Goal: Find specific page/section: Find specific page/section

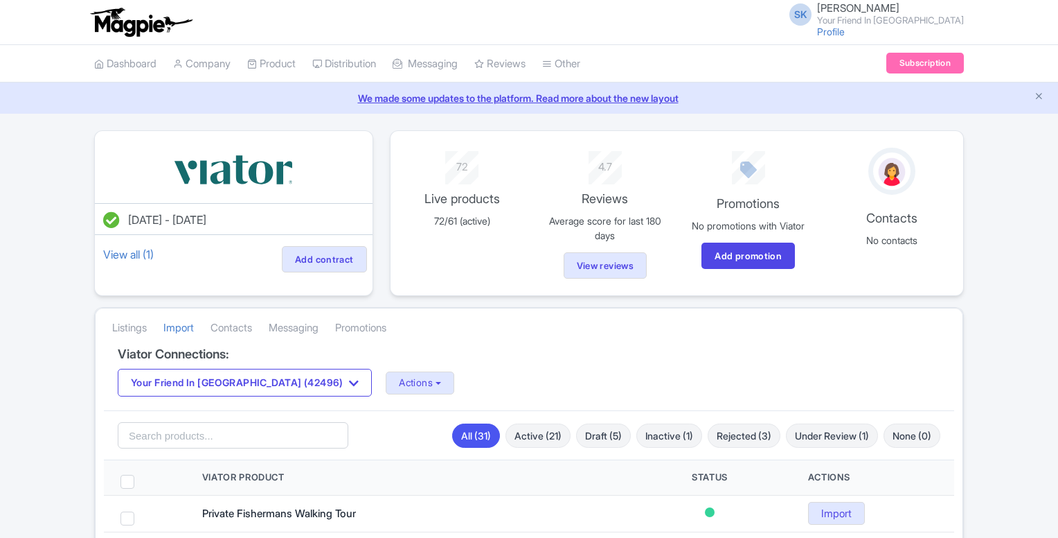
scroll to position [139, 0]
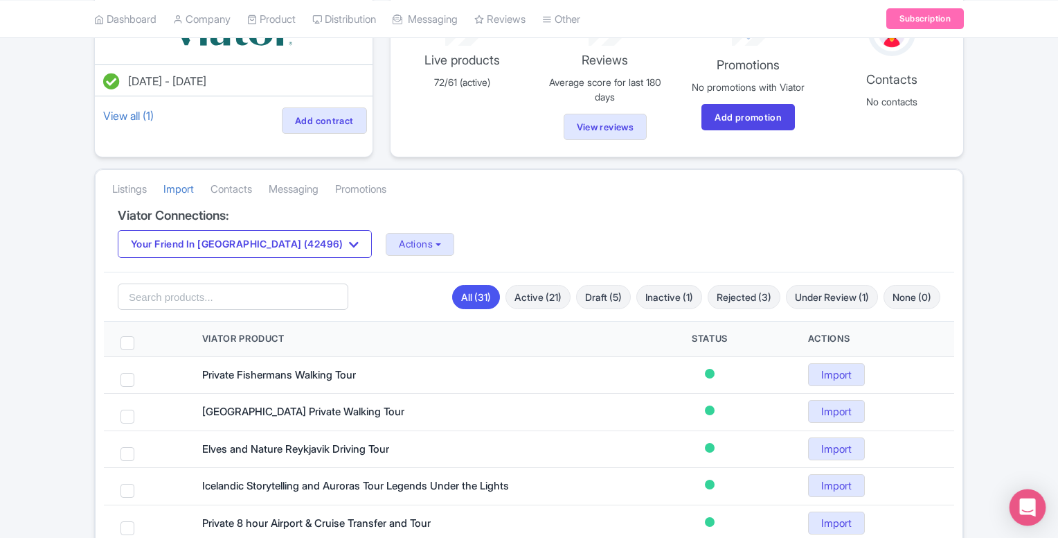
click at [1025, 501] on icon "Open Intercom Messenger" at bounding box center [1028, 507] width 16 height 18
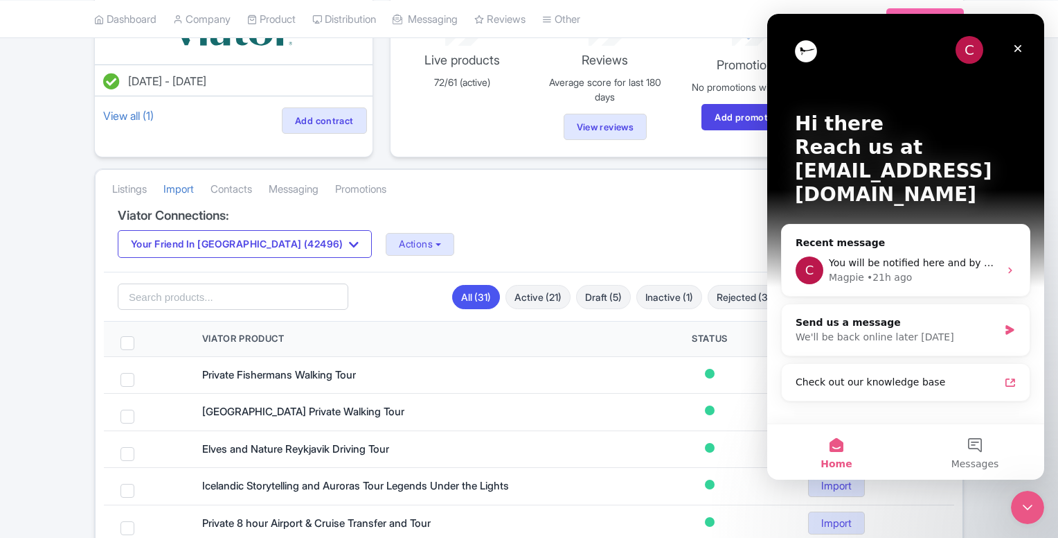
scroll to position [0, 0]
click at [1006, 265] on icon "Intercom messenger" at bounding box center [1010, 270] width 11 height 11
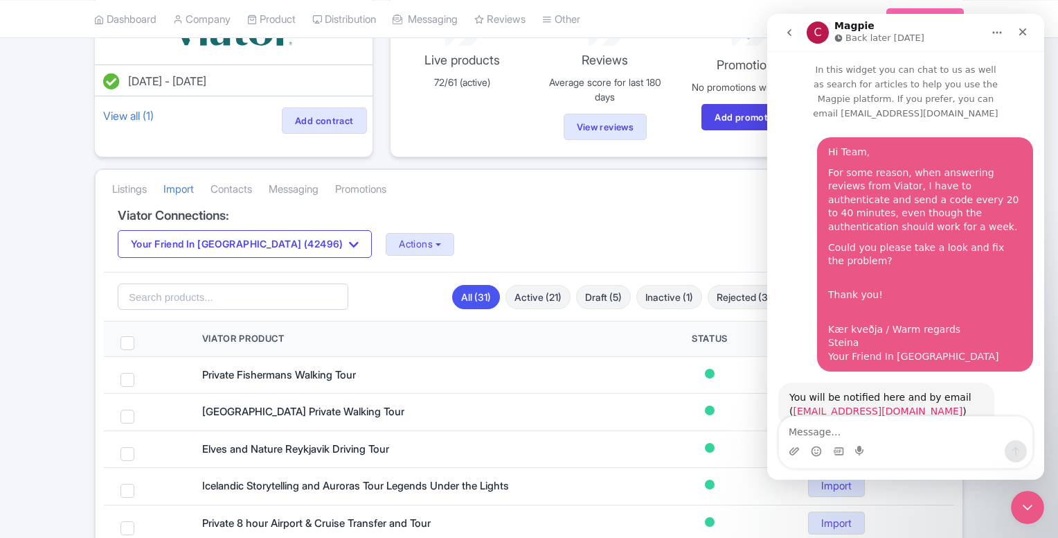
scroll to position [10, 0]
